Goal: Check status: Check status

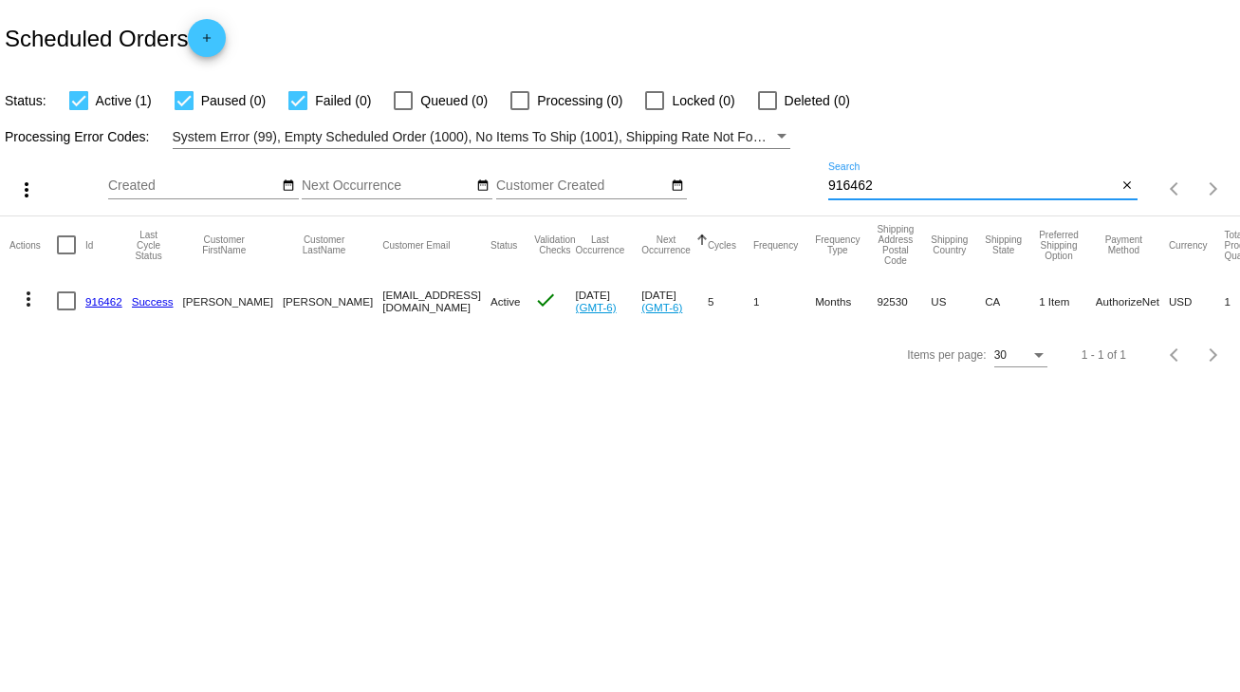
drag, startPoint x: 876, startPoint y: 184, endPoint x: 808, endPoint y: 190, distance: 67.6
click at [808, 190] on div "more_vert Sep Jan Feb Mar [DATE]" at bounding box center [620, 182] width 1240 height 67
type input "963170"
click at [106, 296] on link "963170" at bounding box center [103, 301] width 37 height 12
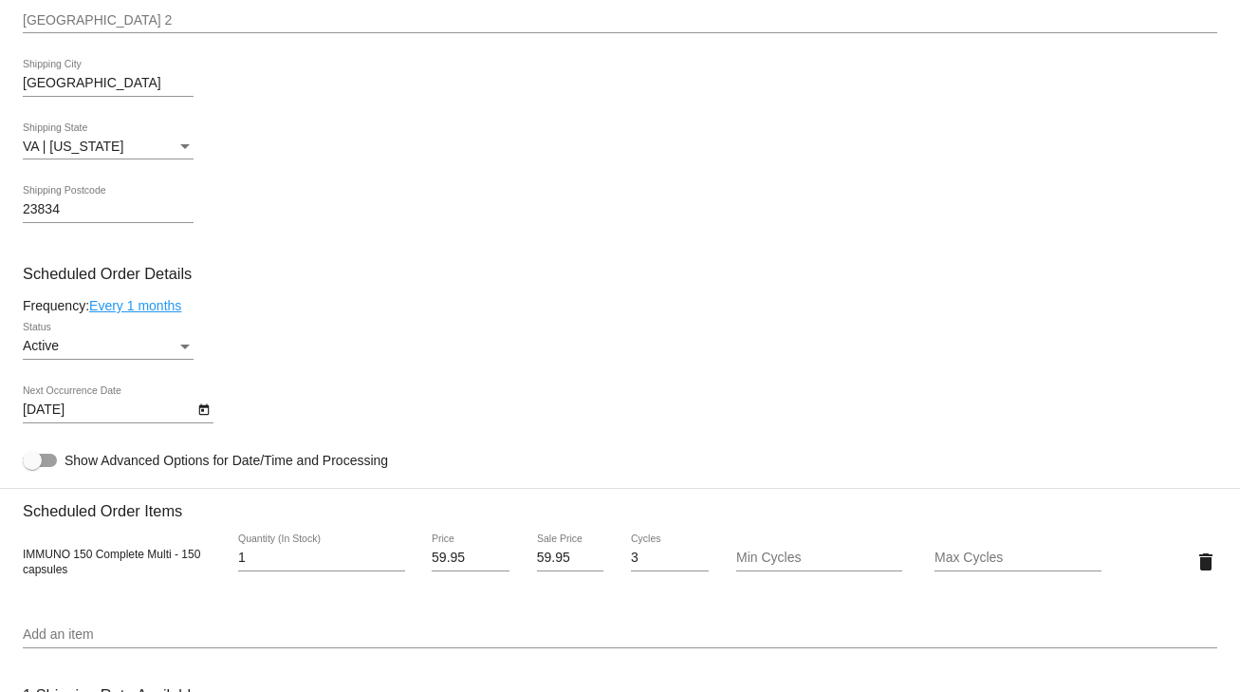
scroll to position [911, 0]
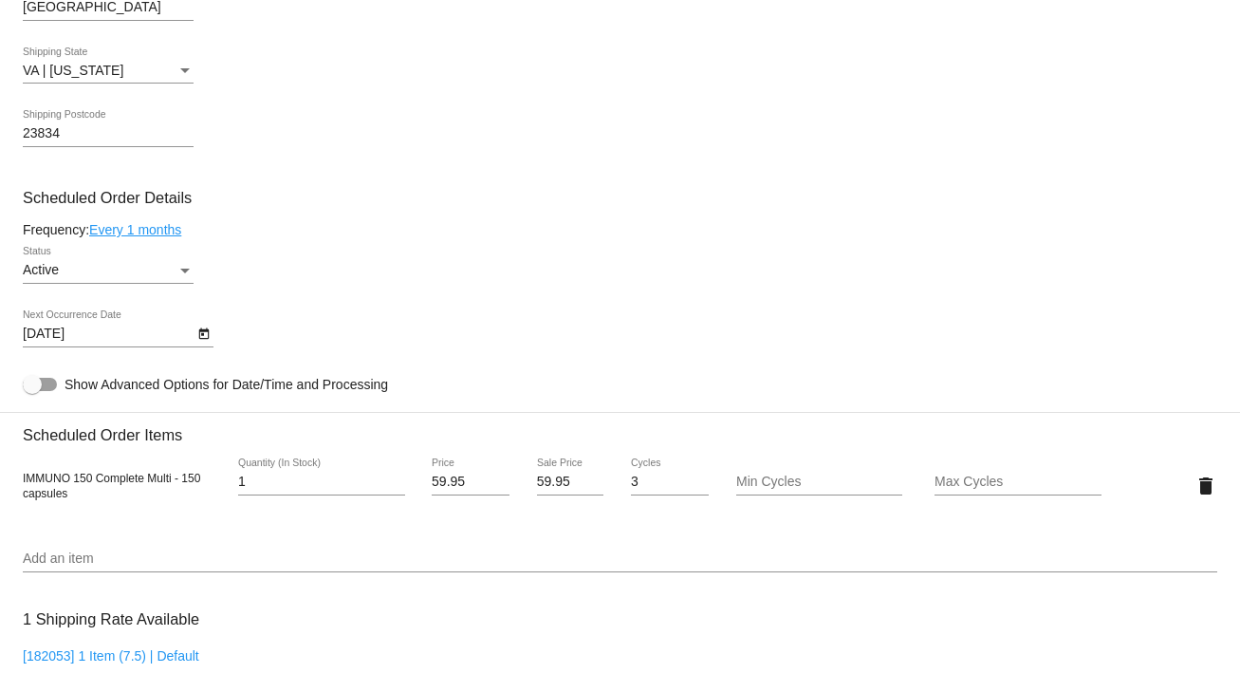
click at [199, 334] on icon "Open calendar" at bounding box center [203, 333] width 10 height 11
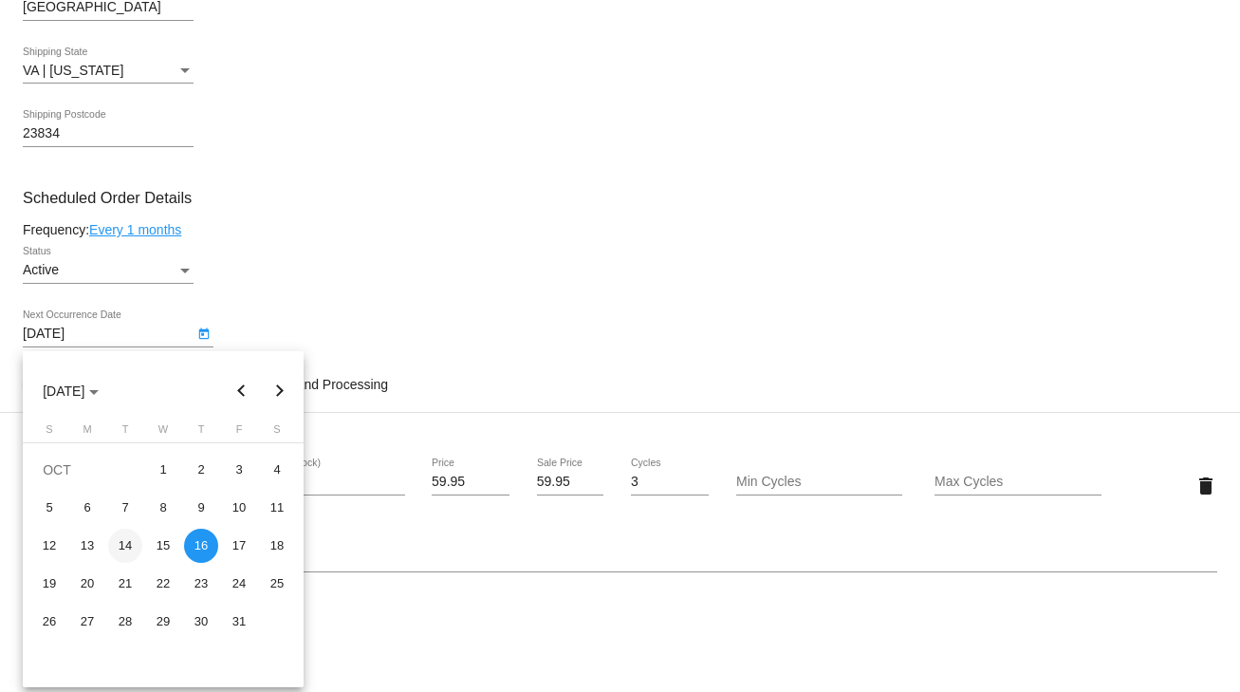
click at [127, 538] on div "14" at bounding box center [125, 546] width 34 height 34
type input "[DATE]"
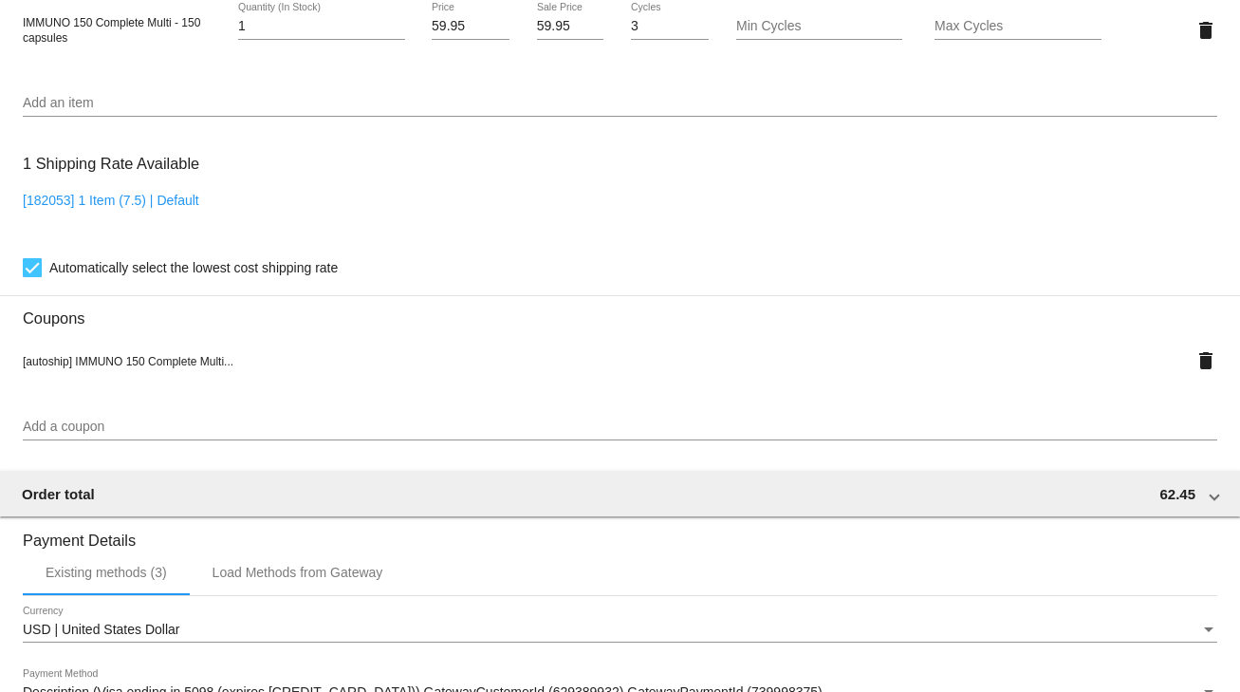
scroll to position [1680, 0]
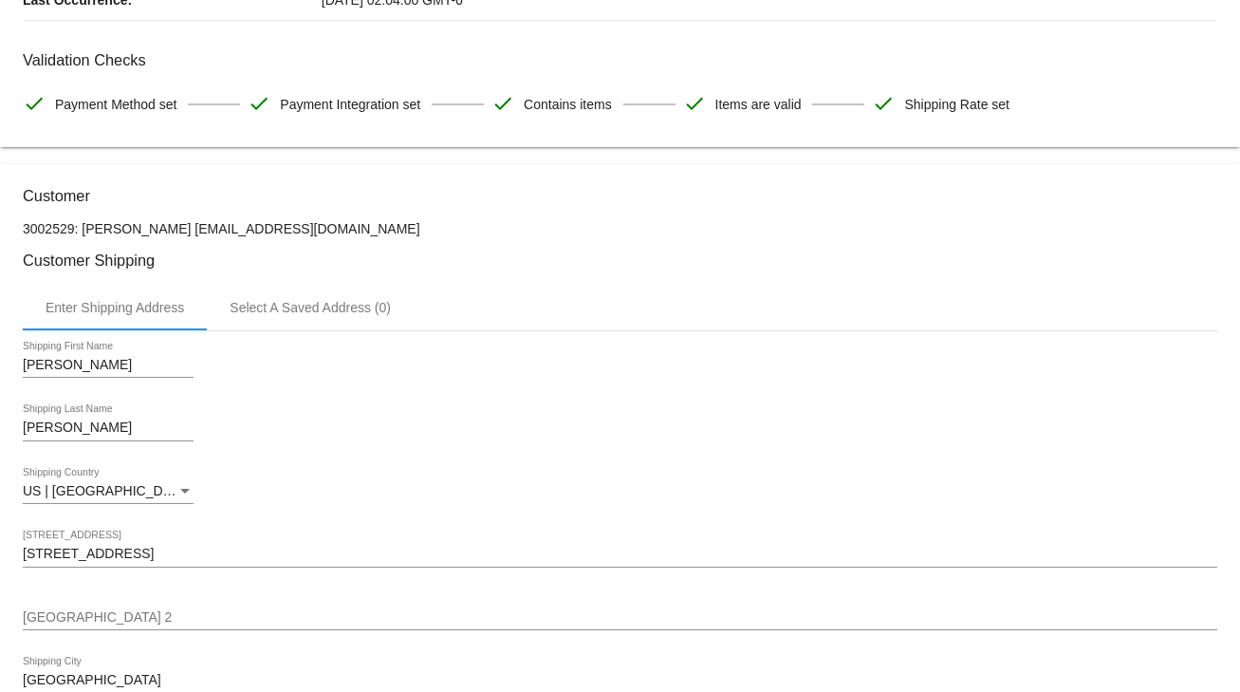
scroll to position [0, 0]
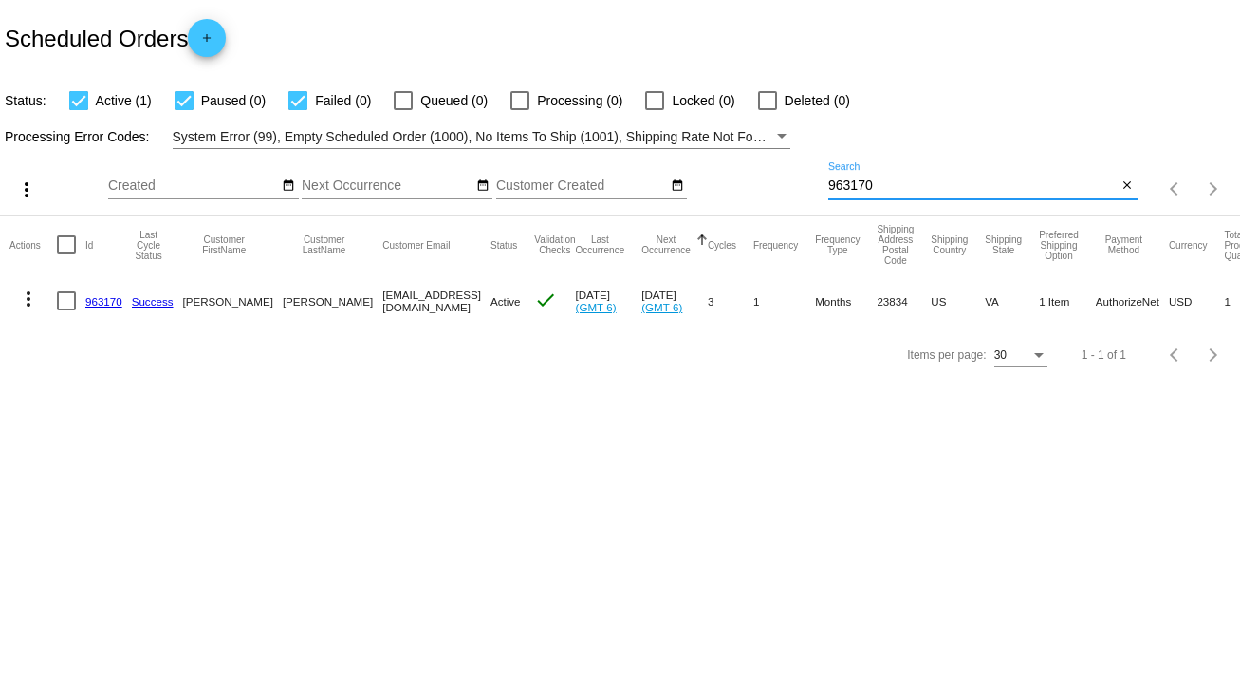
drag, startPoint x: 883, startPoint y: 184, endPoint x: 821, endPoint y: 187, distance: 62.7
click at [821, 187] on div "more_vert Sep Jan Feb Mar [DATE]" at bounding box center [620, 182] width 1240 height 67
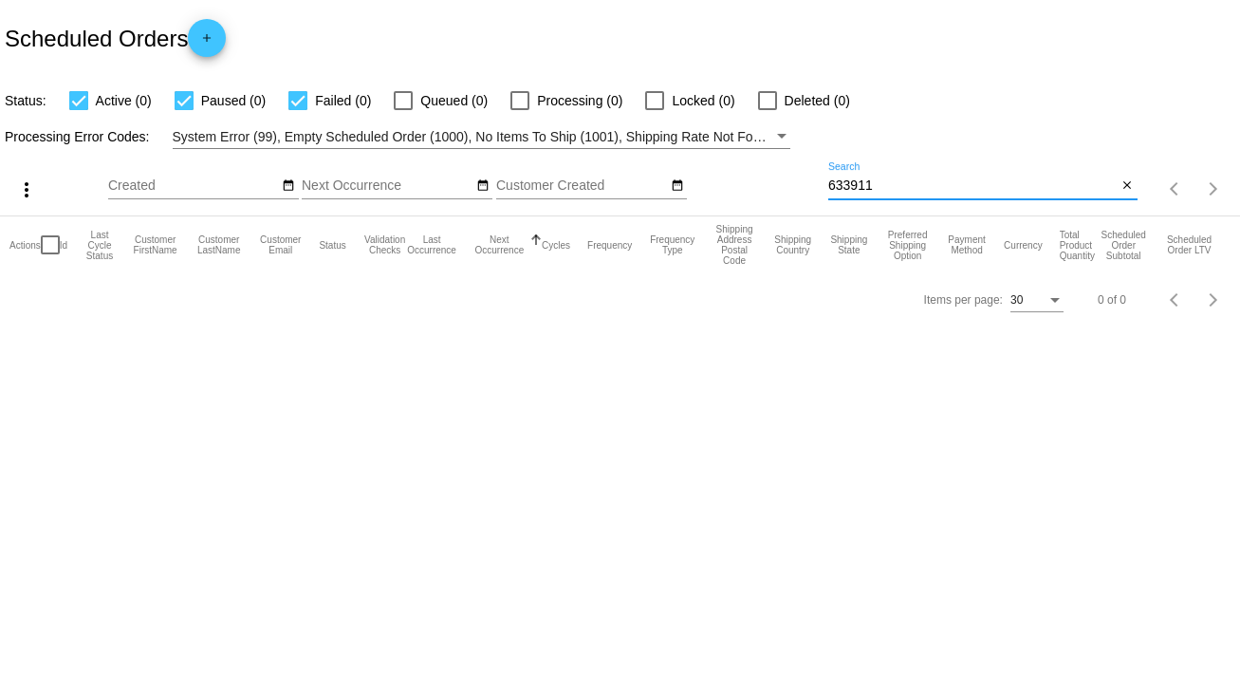
type input "633911"
drag, startPoint x: 887, startPoint y: 174, endPoint x: 797, endPoint y: 181, distance: 90.5
click at [789, 186] on div "more_vert Sep Jan Feb Mar [DATE]" at bounding box center [620, 182] width 1240 height 67
drag, startPoint x: 873, startPoint y: 178, endPoint x: 797, endPoint y: 185, distance: 76.2
click at [797, 185] on div "more_vert Sep Jan Feb Mar [DATE]" at bounding box center [620, 182] width 1240 height 67
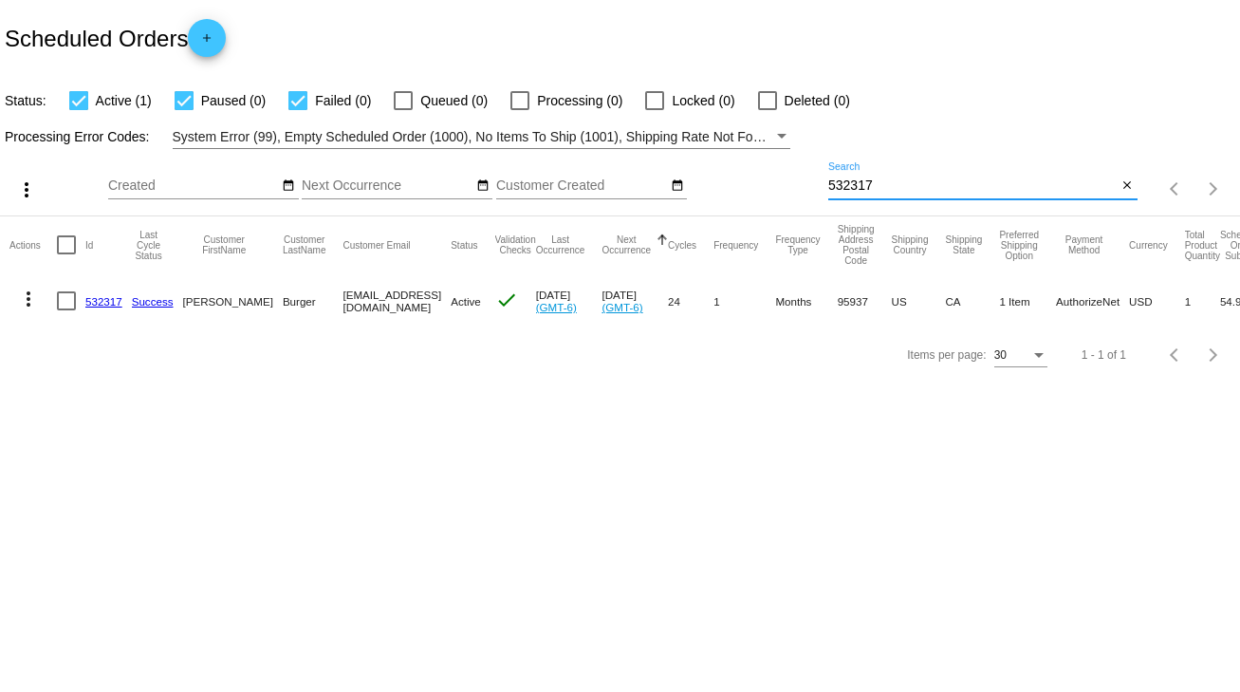
type input "532317"
click at [113, 301] on link "532317" at bounding box center [103, 301] width 37 height 12
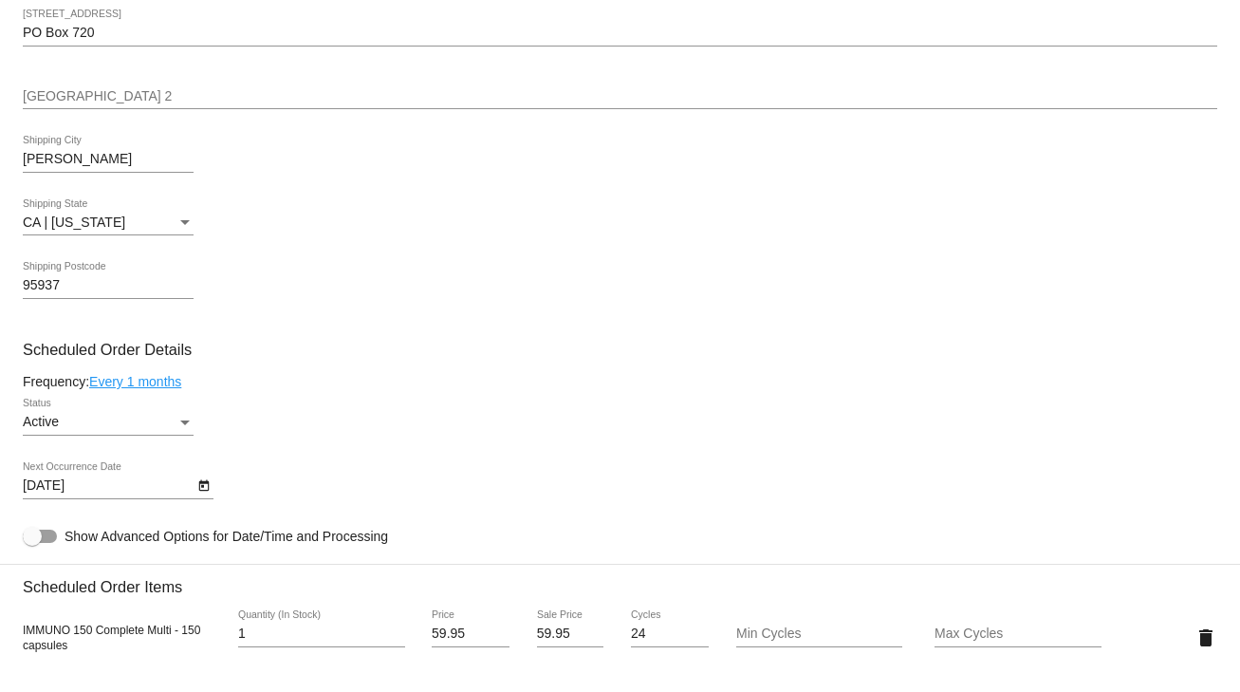
scroll to position [835, 0]
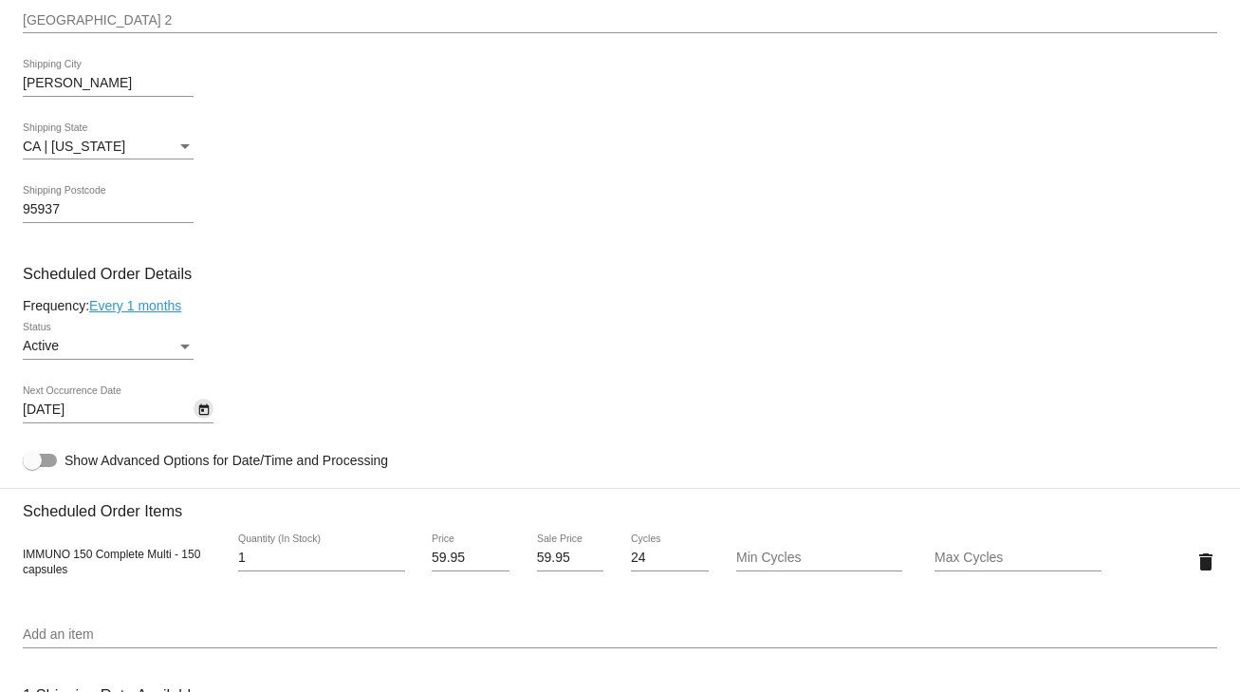
click at [201, 413] on icon "Open calendar" at bounding box center [203, 410] width 13 height 23
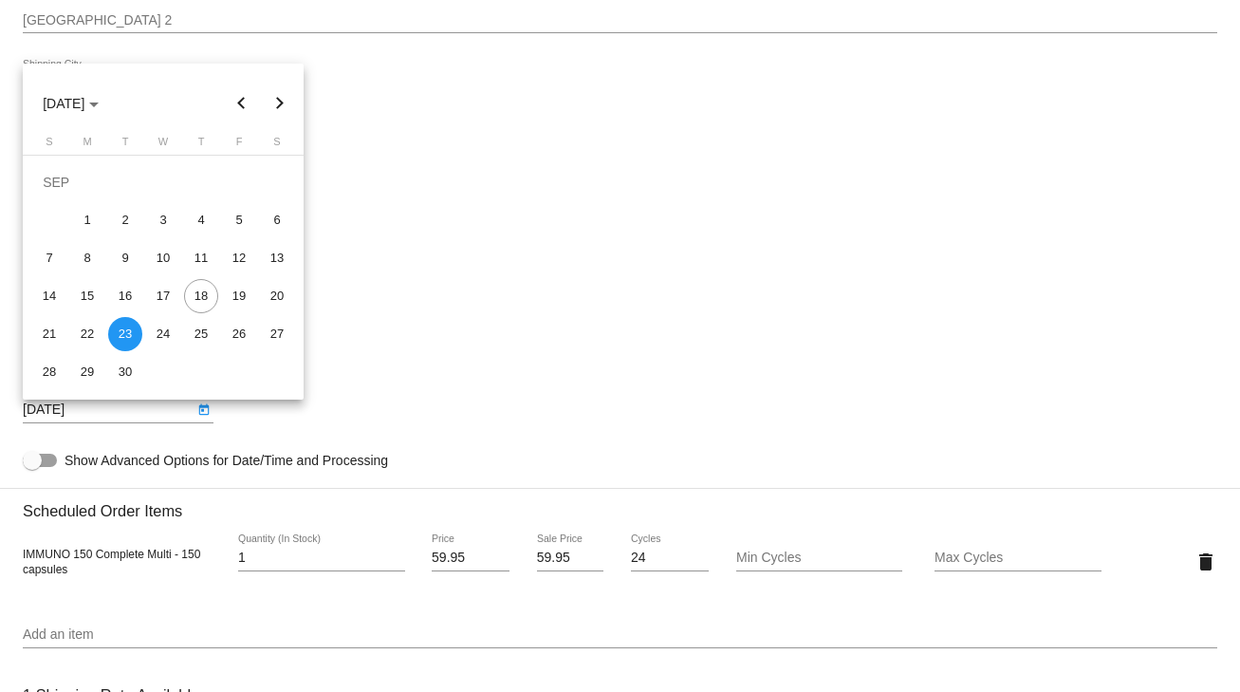
click at [277, 105] on button "Next month" at bounding box center [280, 103] width 38 height 38
click at [93, 222] on div "6" at bounding box center [87, 220] width 34 height 34
type input "10/6/2025"
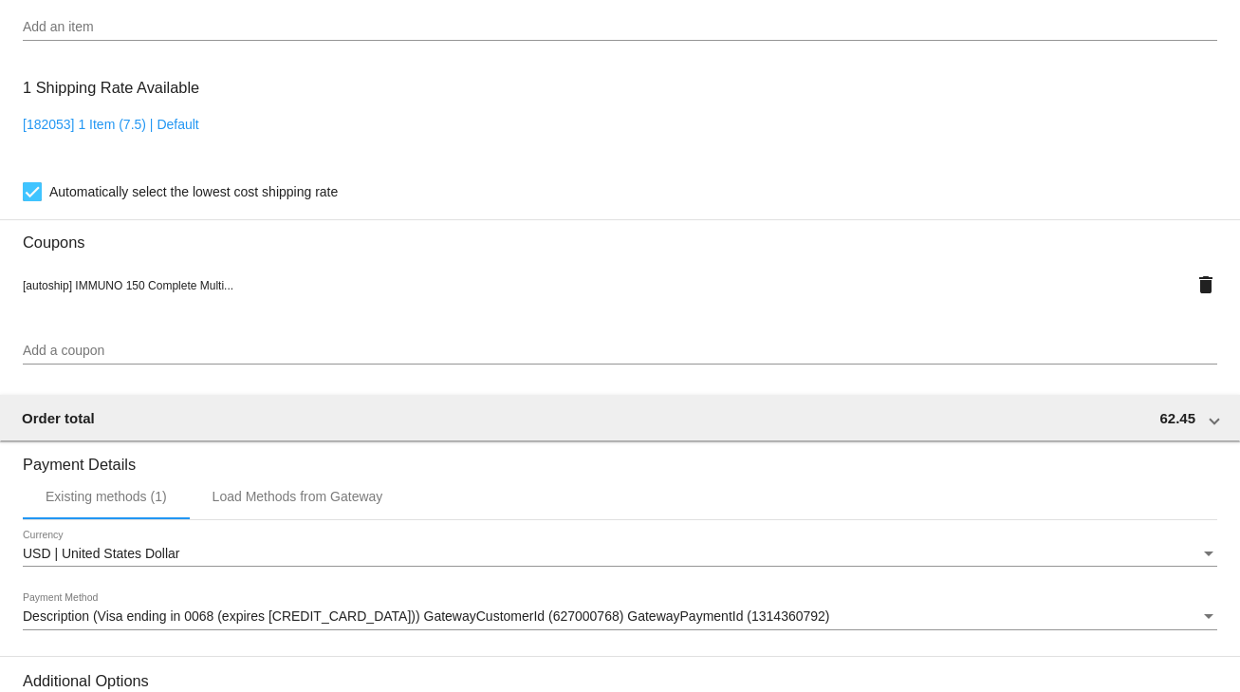
scroll to position [1680, 0]
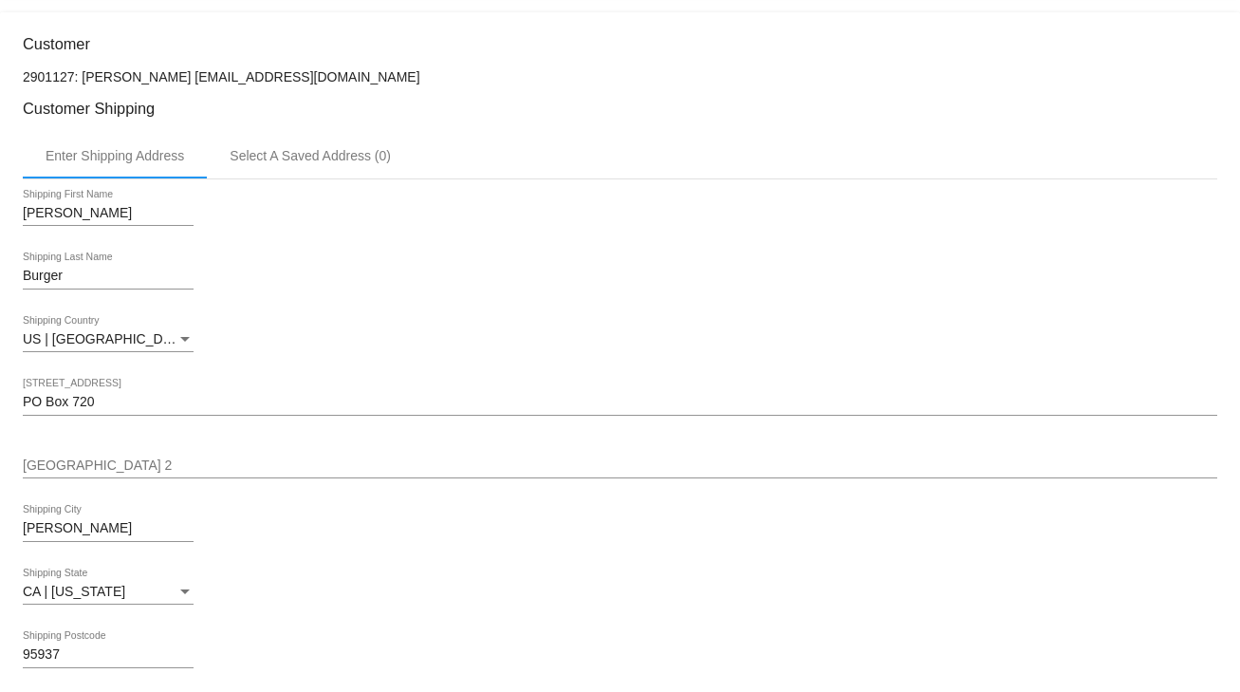
scroll to position [0, 0]
